Goal: Transaction & Acquisition: Obtain resource

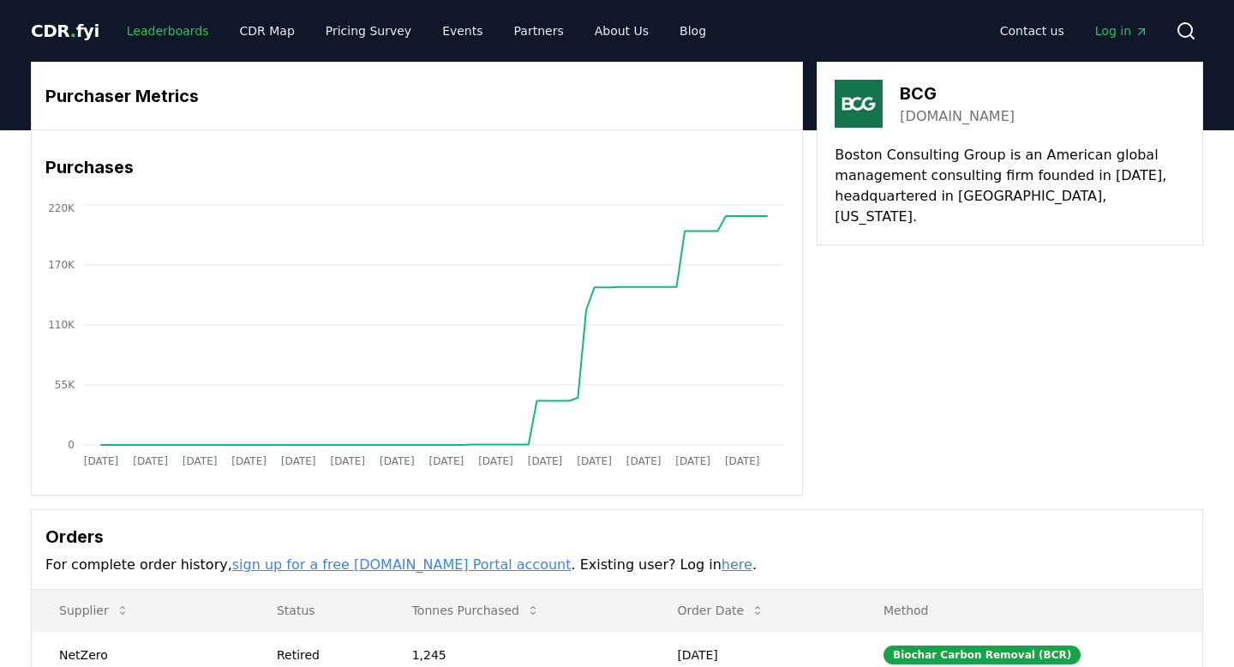
click at [153, 30] on link "Leaderboards" at bounding box center [168, 30] width 110 height 31
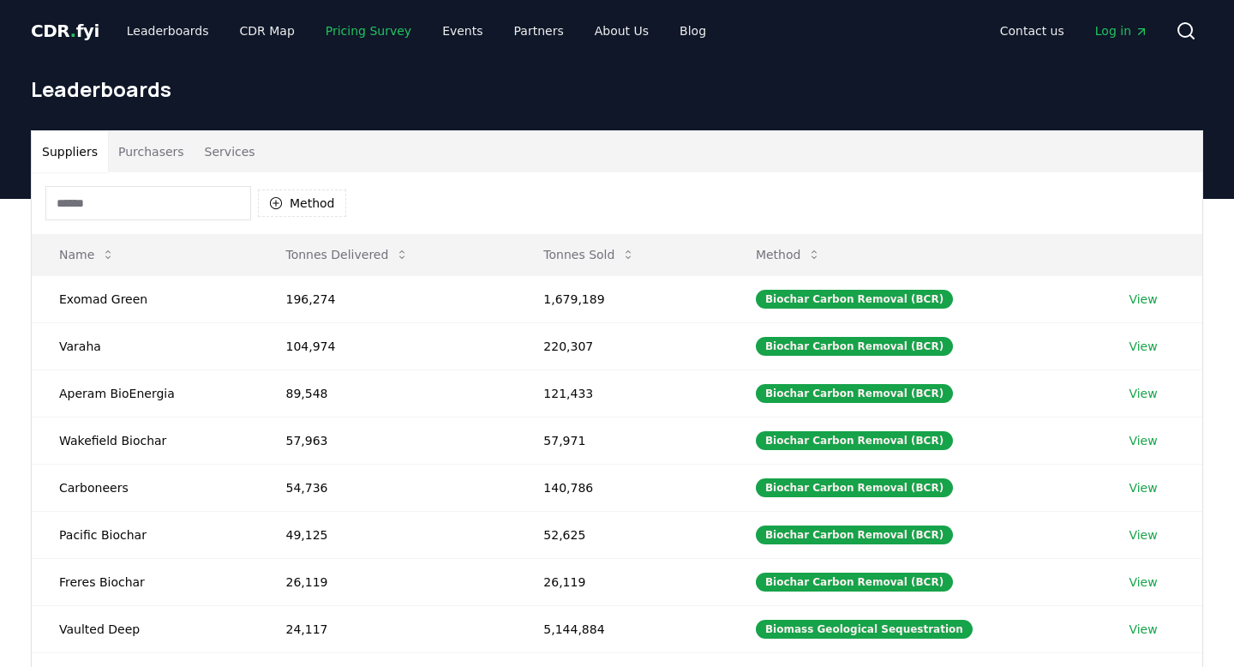
click at [350, 36] on link "Pricing Survey" at bounding box center [368, 30] width 113 height 31
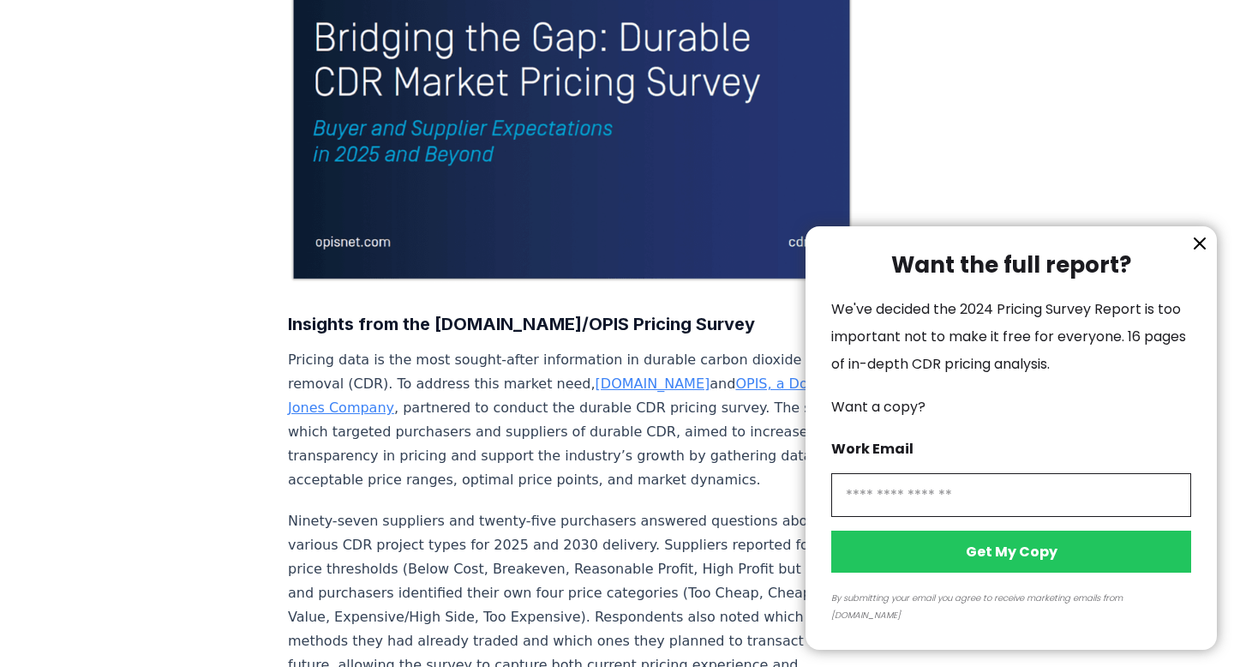
scroll to position [345, 0]
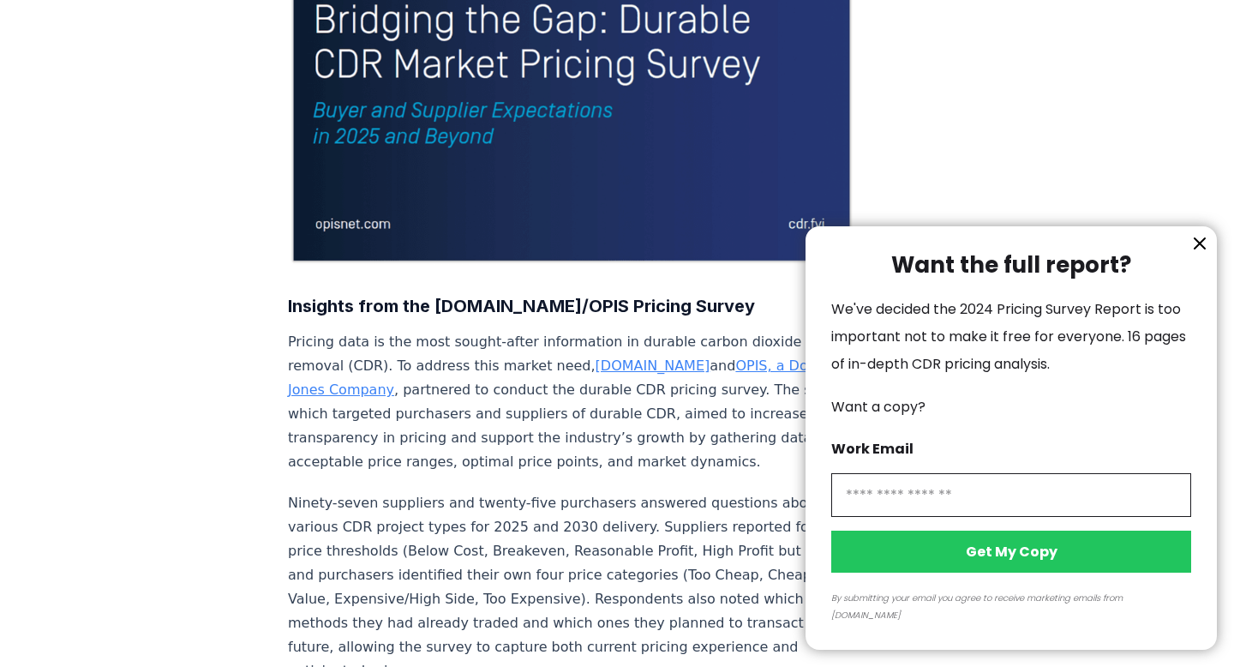
click at [917, 517] on input "information" at bounding box center [1011, 495] width 360 height 44
type input "**********"
click at [1000, 573] on button "Get My Copy" at bounding box center [1011, 552] width 360 height 42
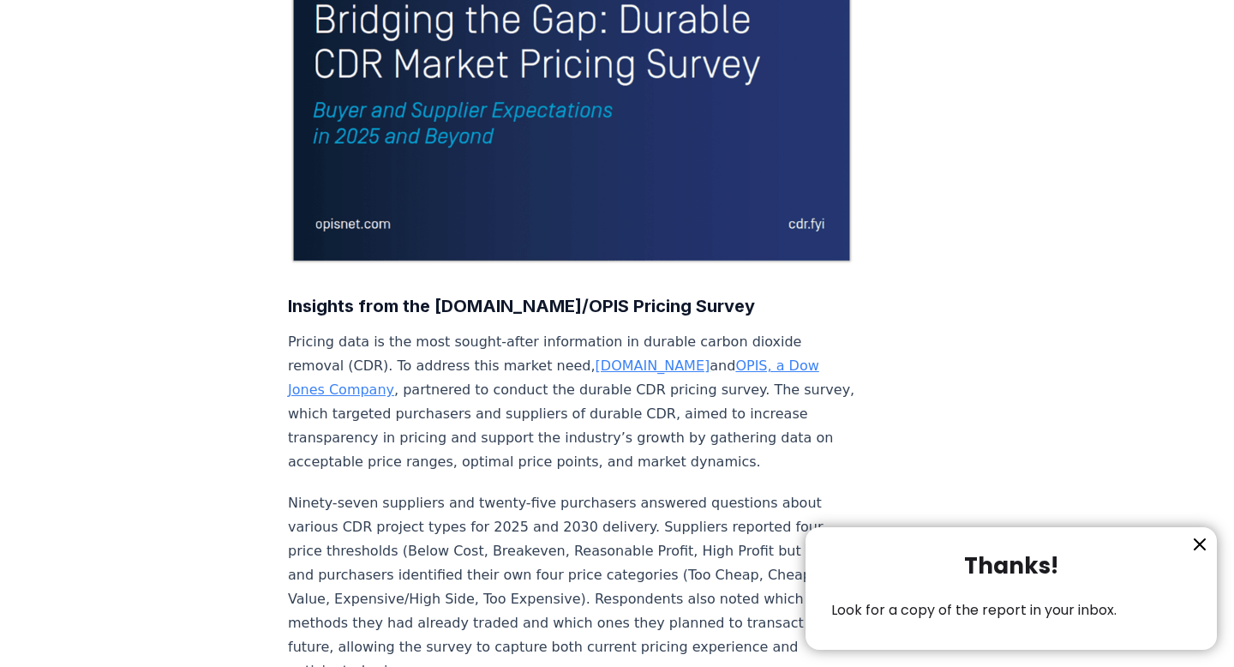
click at [1195, 542] on icon "information" at bounding box center [1200, 544] width 21 height 21
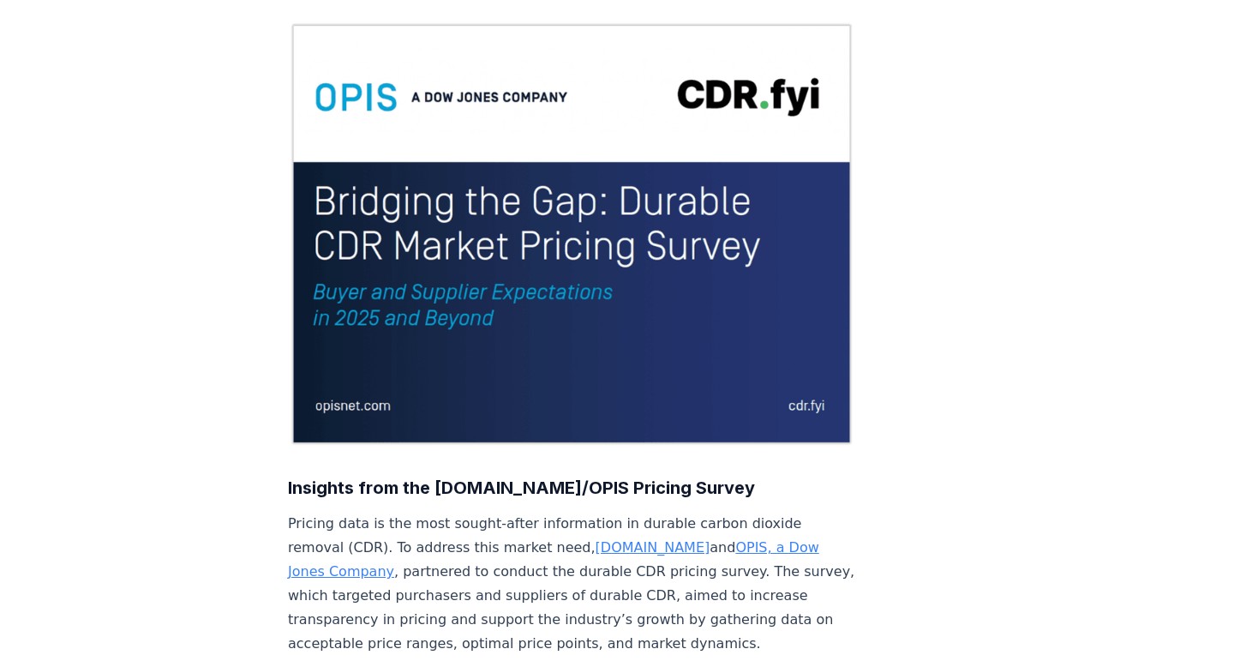
scroll to position [0, 0]
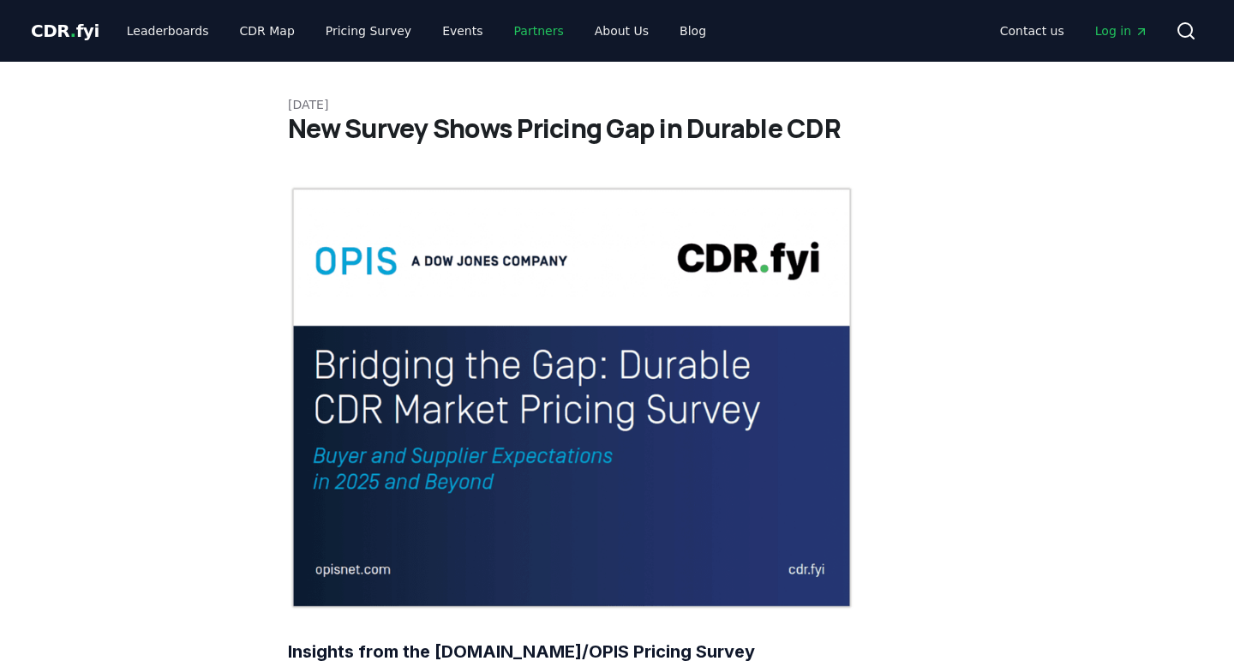
click at [531, 31] on link "Partners" at bounding box center [539, 30] width 77 height 31
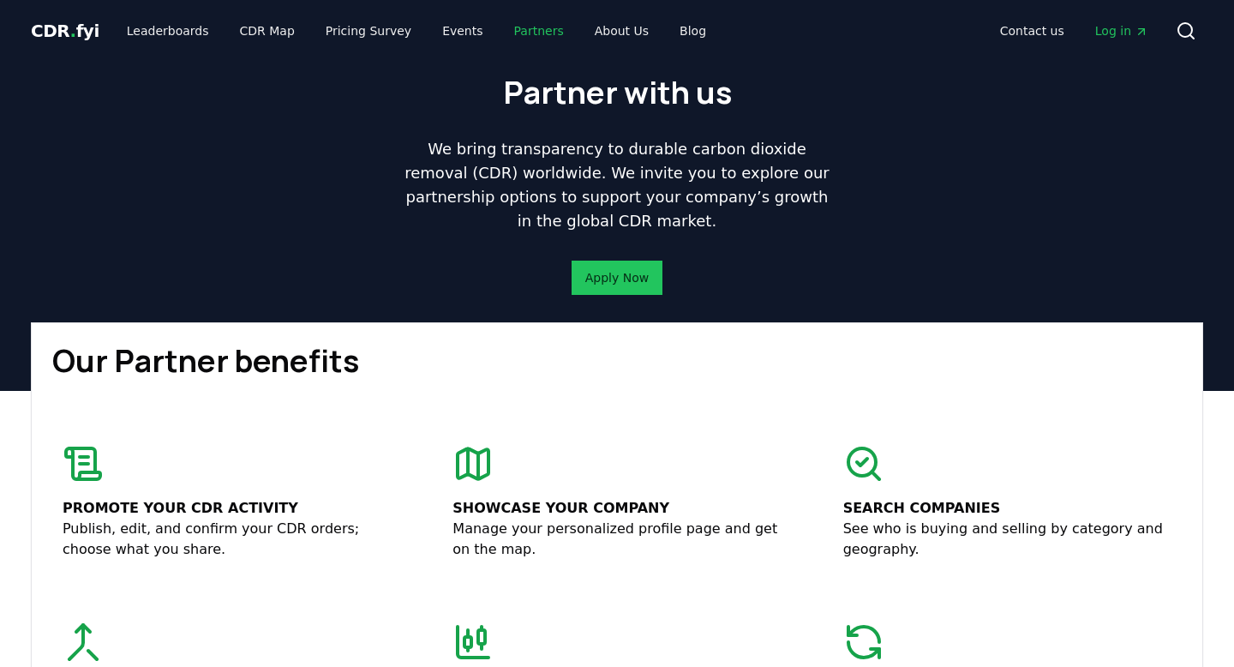
scroll to position [1, 0]
